Goal: Information Seeking & Learning: Learn about a topic

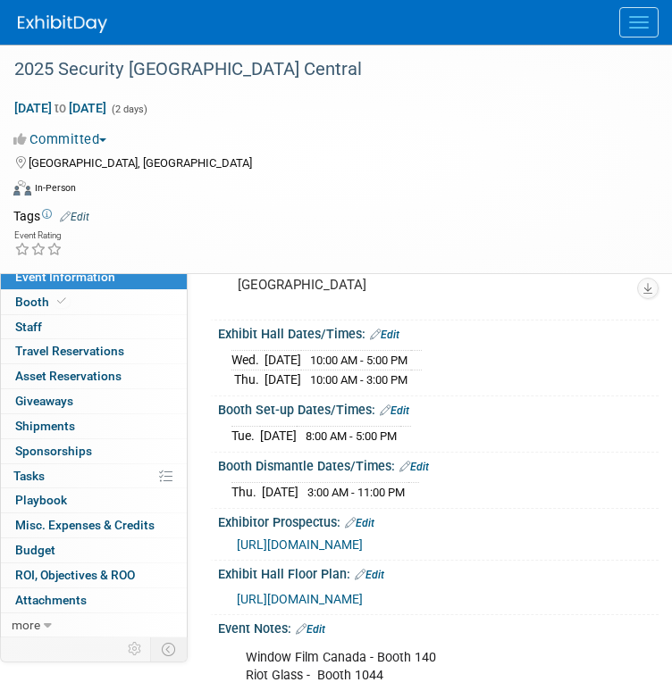
click at [29, 13] on link at bounding box center [73, 15] width 111 height 14
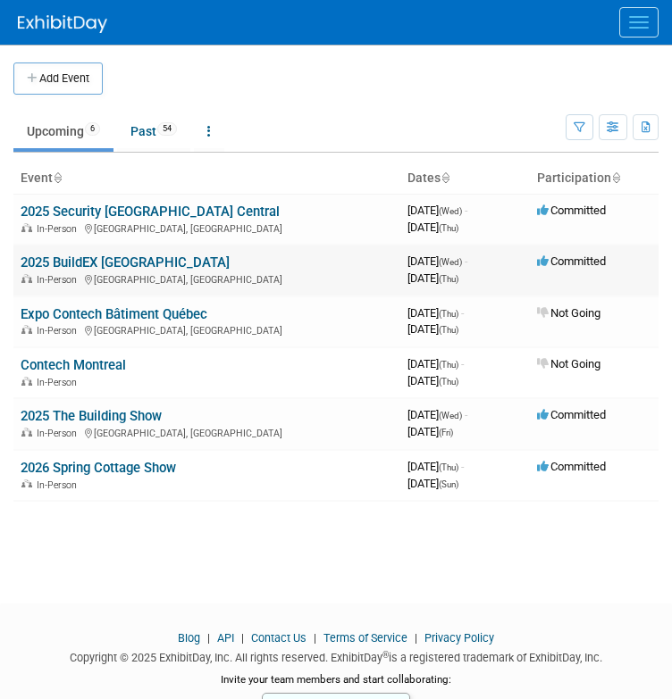
click at [106, 271] on div "In-Person Calgary, Canada" at bounding box center [207, 278] width 372 height 14
click at [104, 262] on link "2025 BuildEX [GEOGRAPHIC_DATA]" at bounding box center [125, 262] width 209 height 16
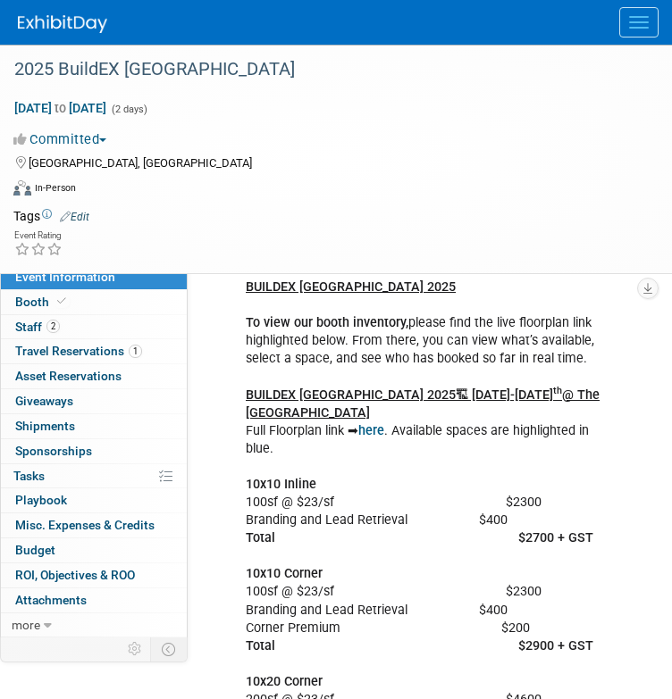
scroll to position [672, 0]
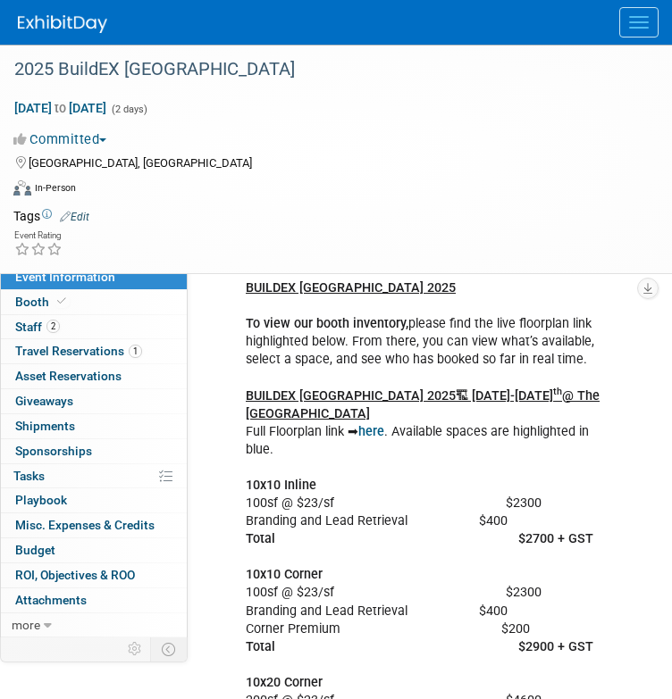
click at [363, 425] on b "here" at bounding box center [371, 431] width 26 height 15
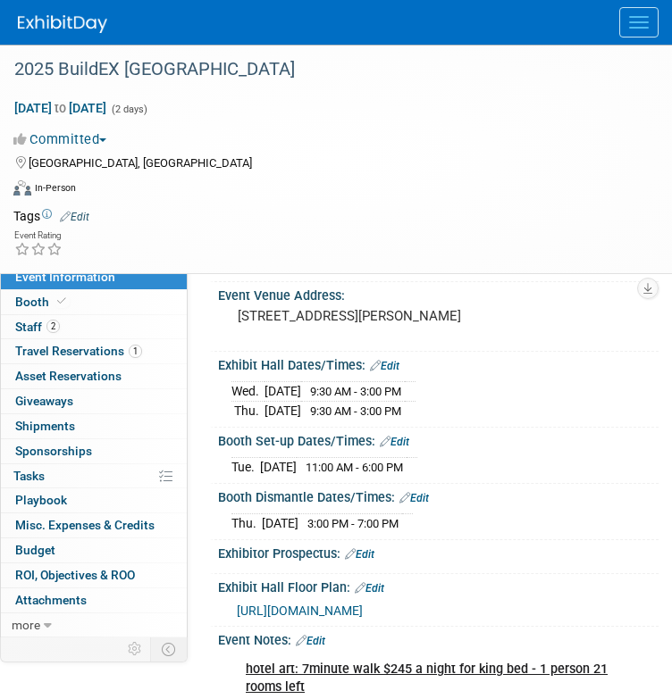
scroll to position [0, 0]
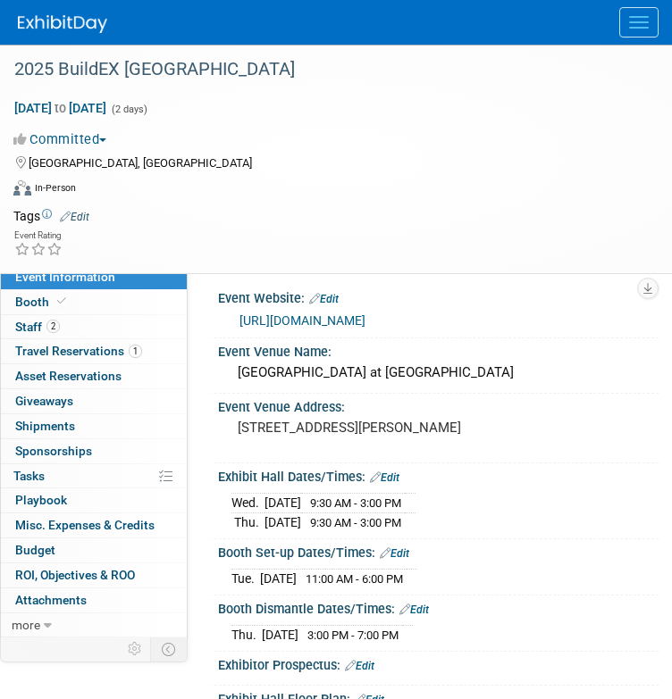
click at [323, 321] on link "[URL][DOMAIN_NAME]" at bounding box center [302, 320] width 126 height 14
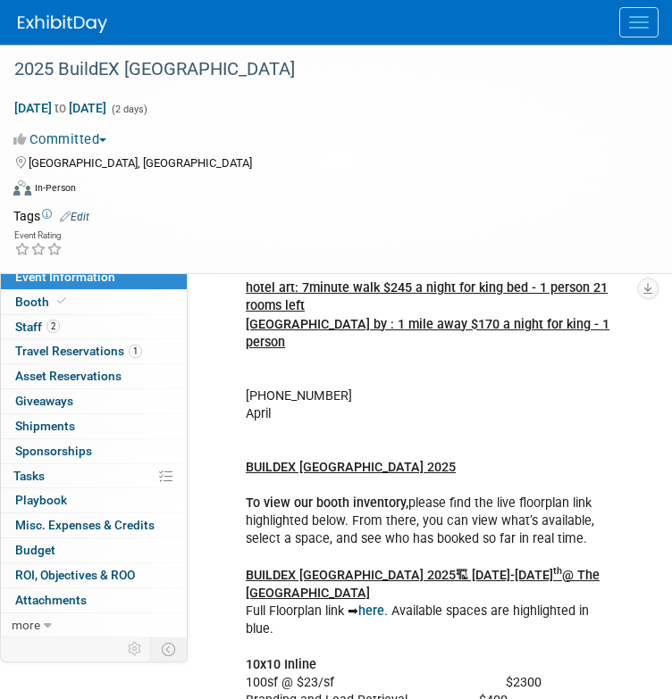
scroll to position [496, 0]
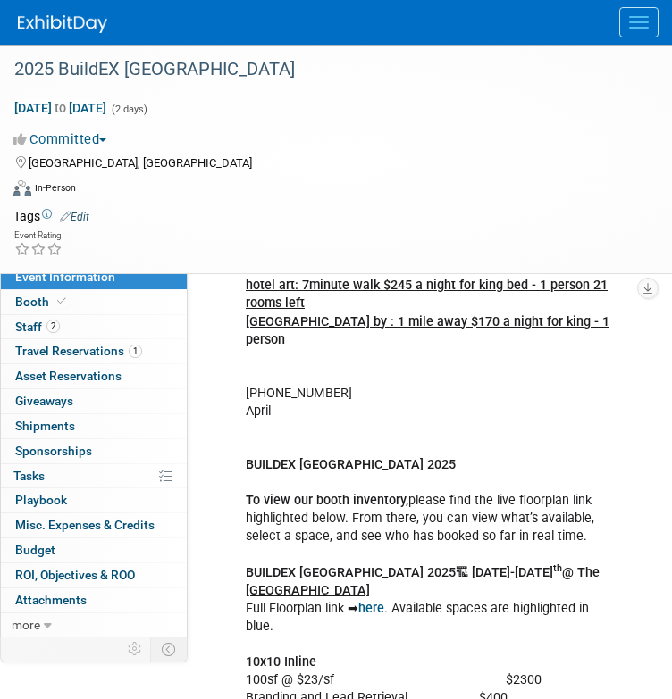
click at [381, 607] on b "here" at bounding box center [371, 608] width 26 height 15
click at [586, 110] on div "[DATE] to [DATE] (2 days)" at bounding box center [324, 108] width 622 height 18
